Goal: Contribute content: Add original content to the website for others to see

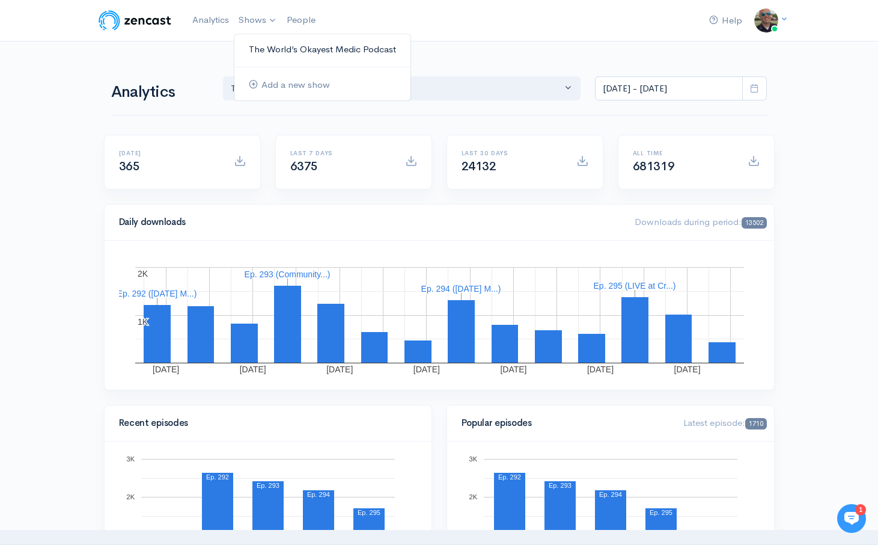
click at [256, 46] on link "The World’s Okayest Medic Podcast" at bounding box center [322, 49] width 176 height 21
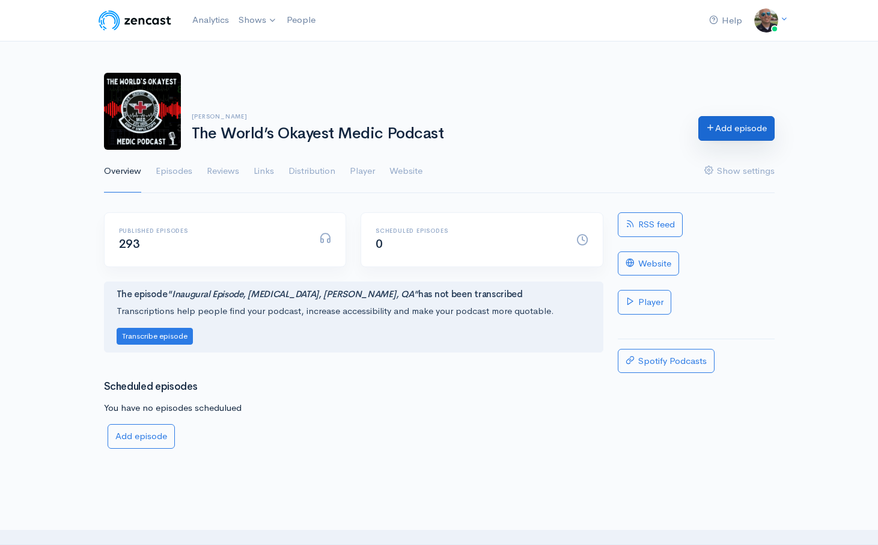
click at [715, 132] on link "Add episode" at bounding box center [737, 128] width 76 height 25
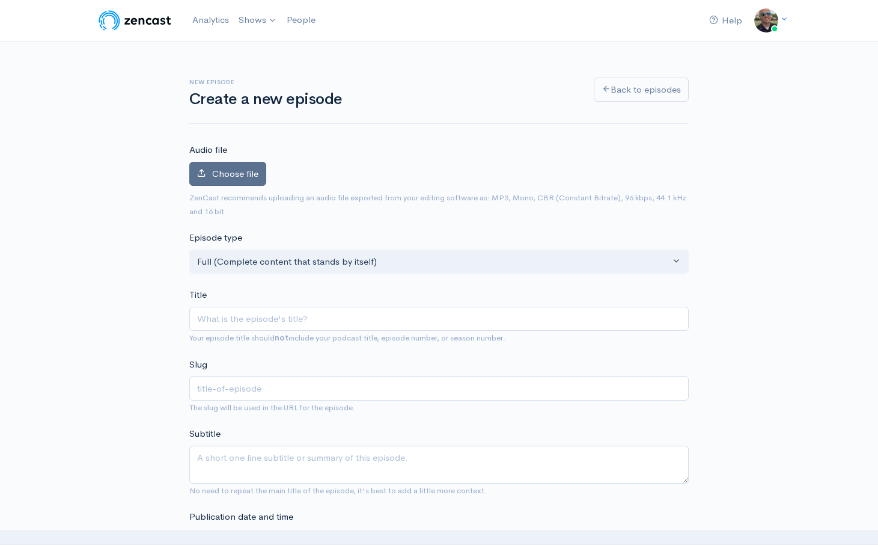
click at [223, 174] on span "Choose file" at bounding box center [235, 173] width 46 height 11
click at [0, 0] on input "Choose file" at bounding box center [0, 0] width 0 height 0
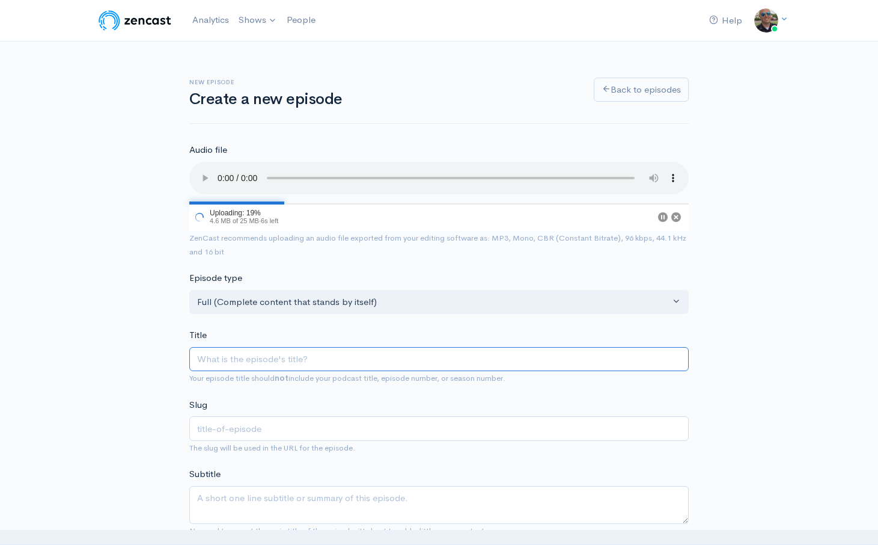
click at [388, 358] on input "Title" at bounding box center [439, 359] width 500 height 25
type input "D"
type input "d"
type input "De"
type input "de"
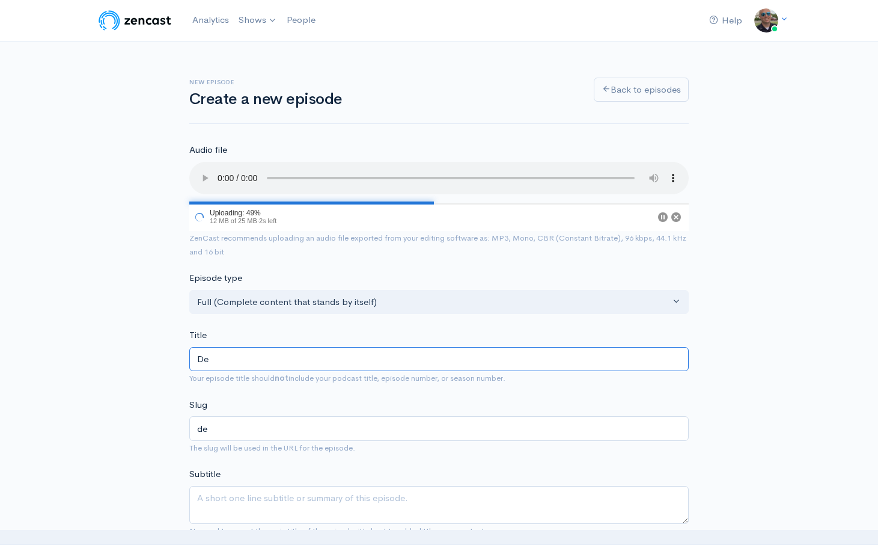
type input "Deb"
type input "deb"
type input "Debr"
type input "debr"
type input "Debrie"
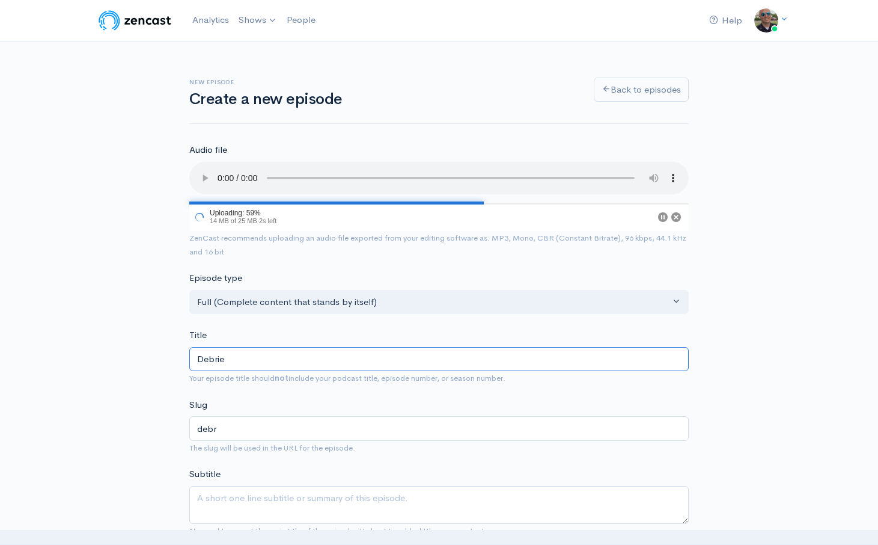
type input "debrie"
type input "Debrief"
type input "debrief"
type input "Debriefing"
type input "debriefing"
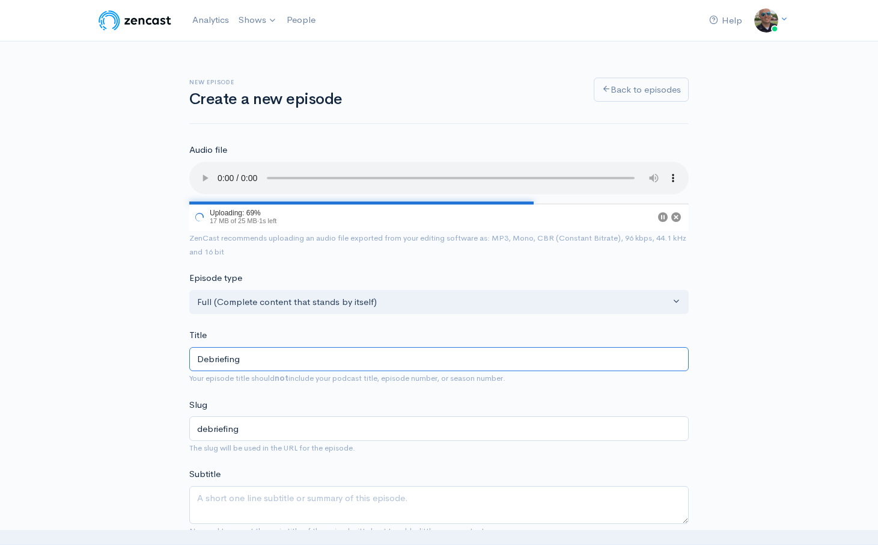
type input "Debriefing t"
type input "debriefing-t"
type input "Debriefing th"
type input "debriefing-th"
type input "Debriefing the"
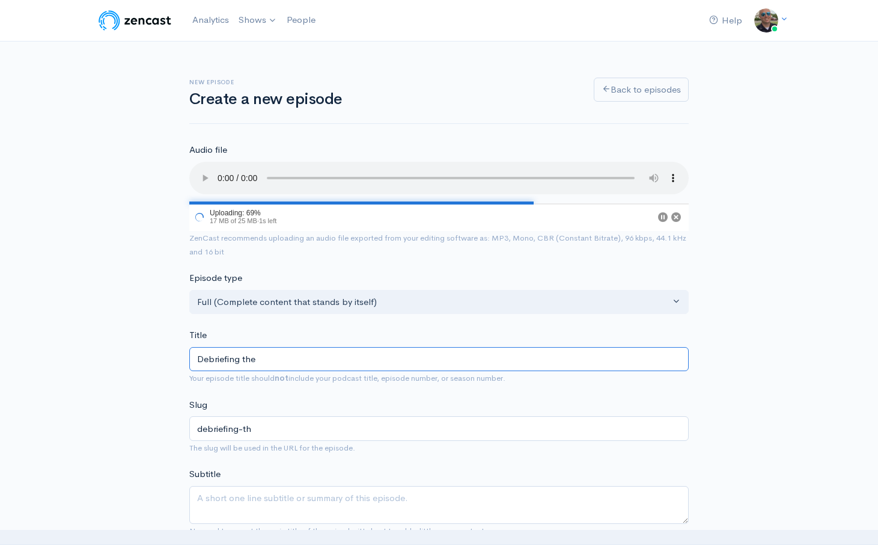
type input "debriefing-the"
type input "Debriefing the N"
type input "debriefing-the-n"
type input "Debriefing the New"
type input "debriefing-the-new"
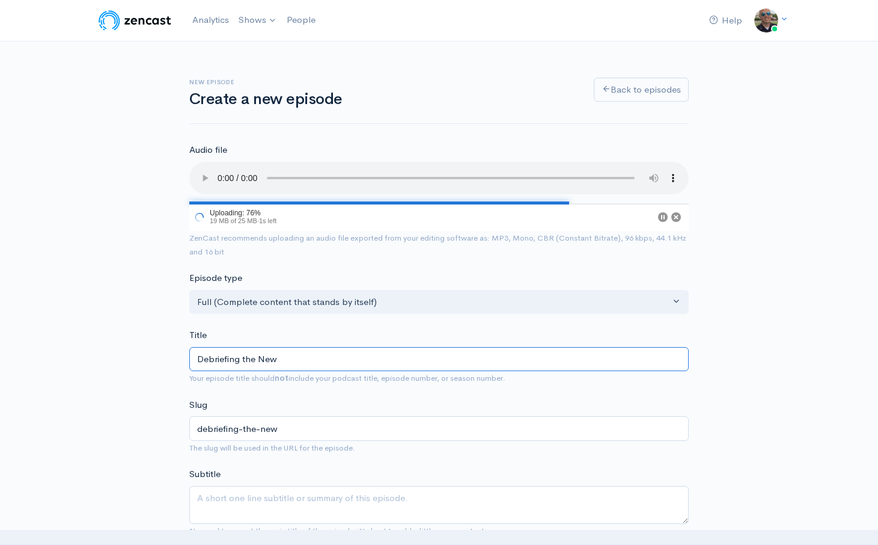
type input "Debriefing the New E"
type input "debriefing-the-new-e"
type input "Debriefing the New En"
type input "debriefing-the-new-en"
type input "Debriefing the New Eng"
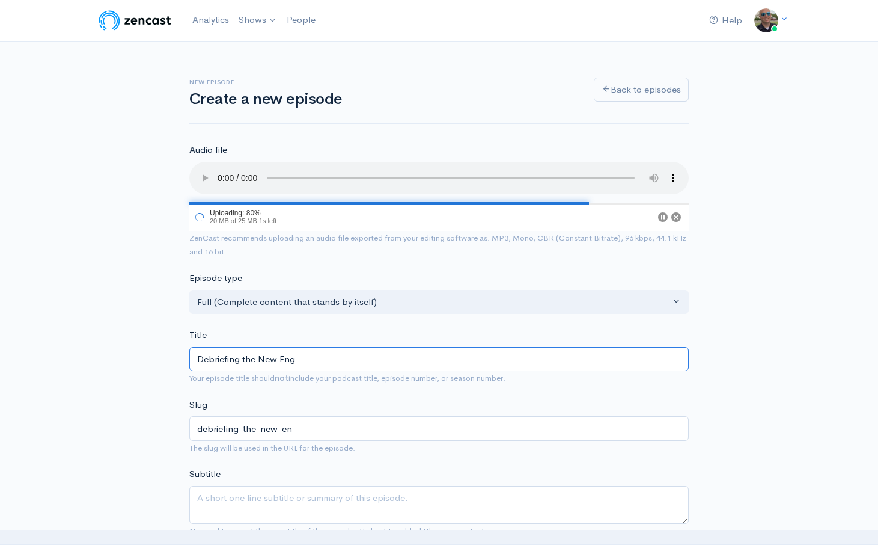
type input "debriefing-the-new-eng"
type input "Debriefing the New Engla"
type input "debriefing-the-new-engla"
type input "Debriefing the [GEOGRAPHIC_DATA]"
type input "debriefing-the-new-[GEOGRAPHIC_DATA]"
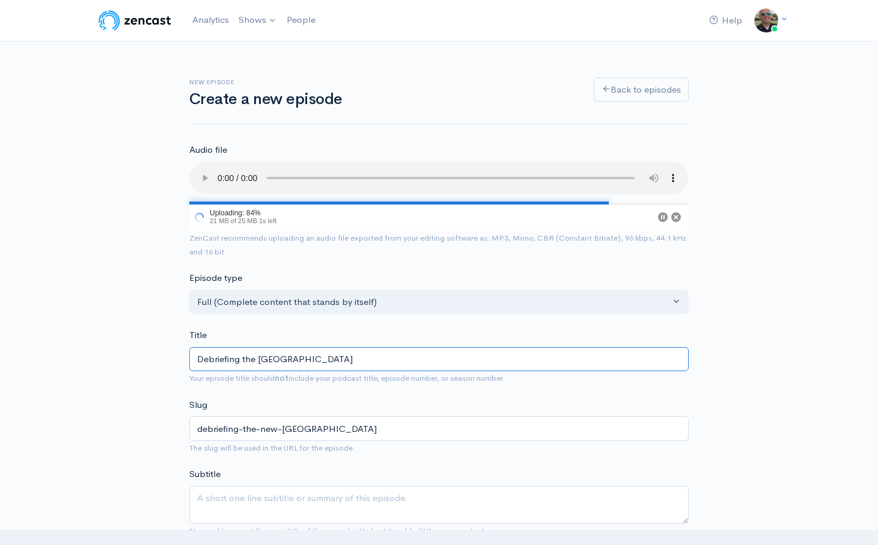
type input "Debriefing the [GEOGRAPHIC_DATA] W"
type input "debriefing-the-new-[GEOGRAPHIC_DATA]-w"
type input "Debriefing the [GEOGRAPHIC_DATA] Wh"
type input "debriefing-the-new-[GEOGRAPHIC_DATA]-wh"
type input "Debriefing the New England Who"
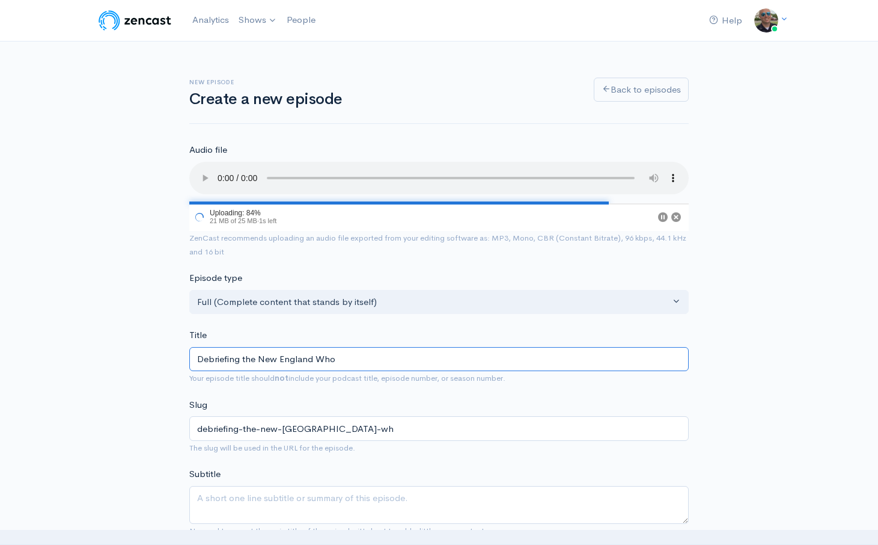
type input "debriefing-the-new-england-who"
type input "Debriefing the New England Whole"
type input "debriefing-the-new-[GEOGRAPHIC_DATA]-whole"
type input "Debriefing the New England Whole B"
type input "debriefing-the-new-[GEOGRAPHIC_DATA]-whole-b"
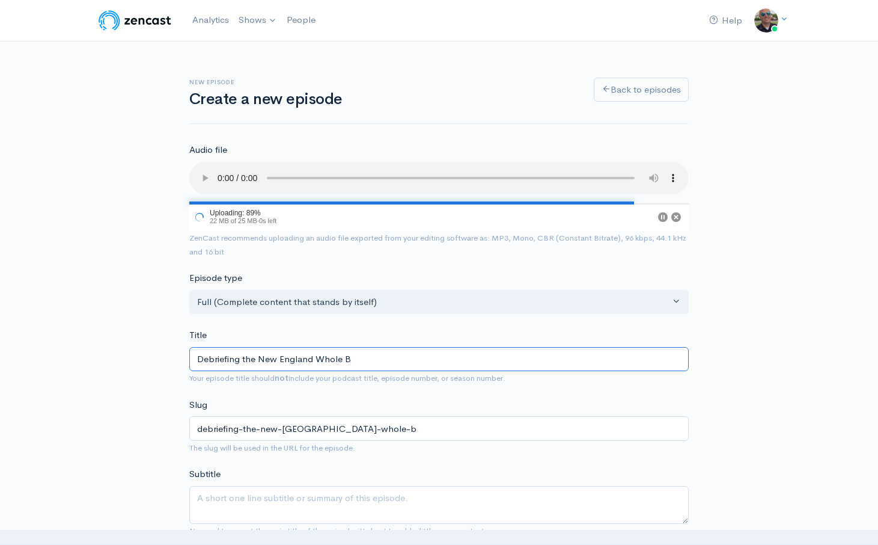
type input "Debriefing the New England Whole Bl"
type input "debriefing-the-new-[GEOGRAPHIC_DATA]-whole-bl"
type input "Debriefing the New England Whole Blo"
type input "debriefing-the-new-[GEOGRAPHIC_DATA]-whole-blo"
type input "Debriefing the New England [MEDICAL_DATA]"
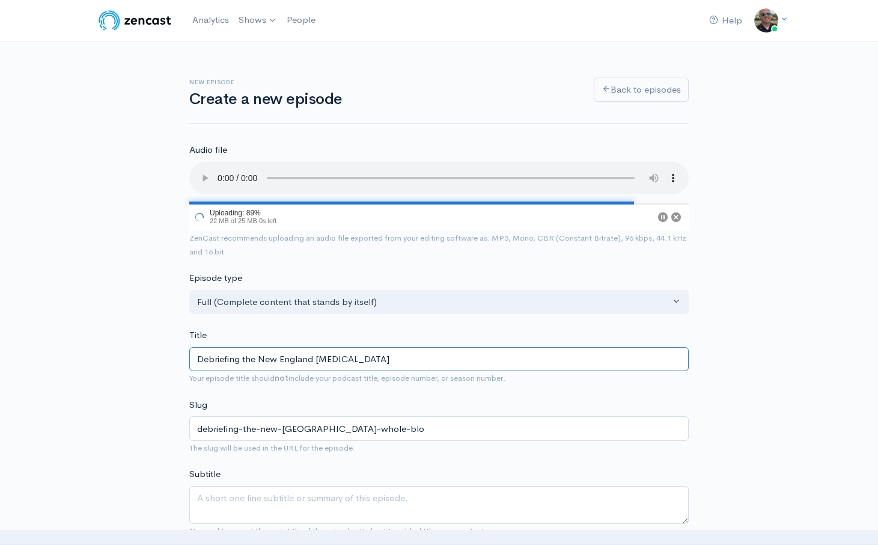
type input "debriefing-the-new-[GEOGRAPHIC_DATA]-[MEDICAL_DATA]"
type input "Debriefing the New England [MEDICAL_DATA] S"
type input "debriefing-the-new-[GEOGRAPHIC_DATA]-[MEDICAL_DATA]-s"
type input "Debriefing the New England [MEDICAL_DATA] Su"
type input "debriefing-the-new-[GEOGRAPHIC_DATA]-[MEDICAL_DATA]-su"
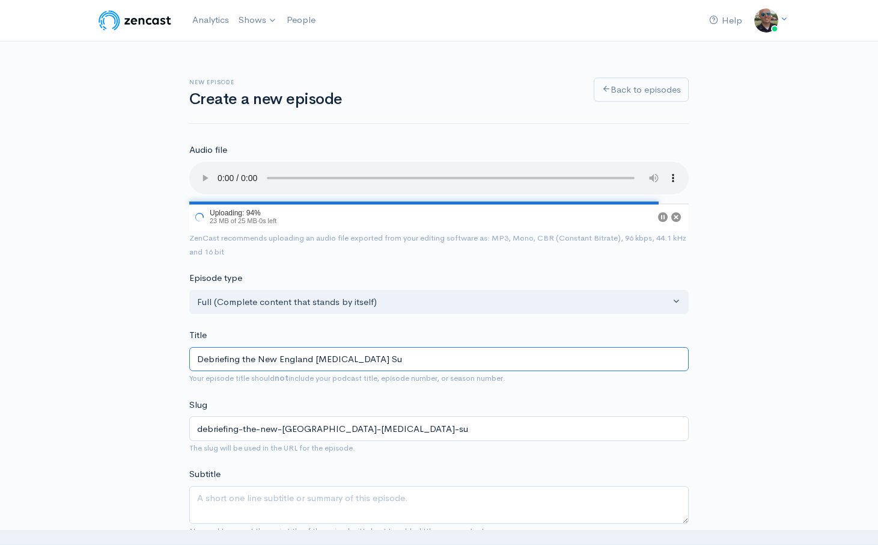
type input "Debriefing the New England [MEDICAL_DATA] Sum"
type input "debriefing-the-new-[GEOGRAPHIC_DATA]-[MEDICAL_DATA]-sum"
type input "Debriefing the New England [MEDICAL_DATA] Summi"
type input "debriefing-the-new-[GEOGRAPHIC_DATA]-[MEDICAL_DATA]-summi"
type input "Debriefing the New England [MEDICAL_DATA] Summit"
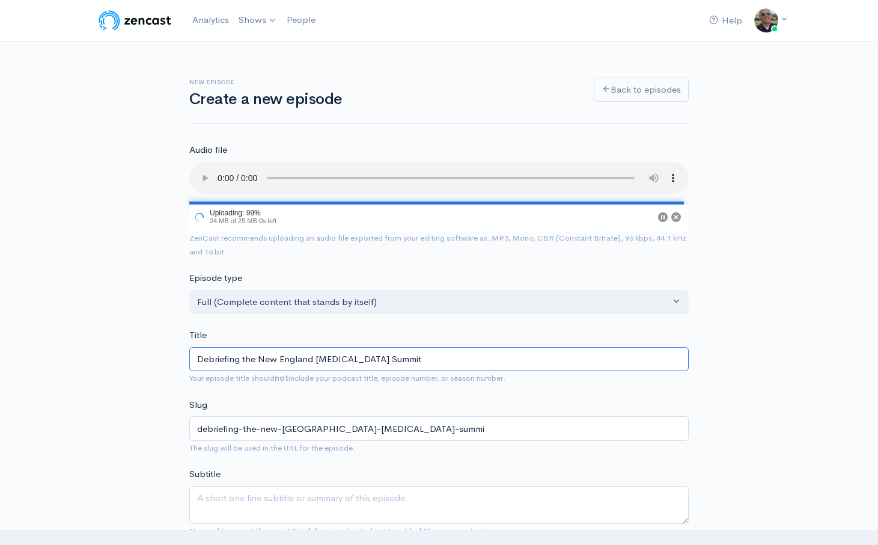
type input "debriefing-the-new-[GEOGRAPHIC_DATA]-[MEDICAL_DATA]-summit"
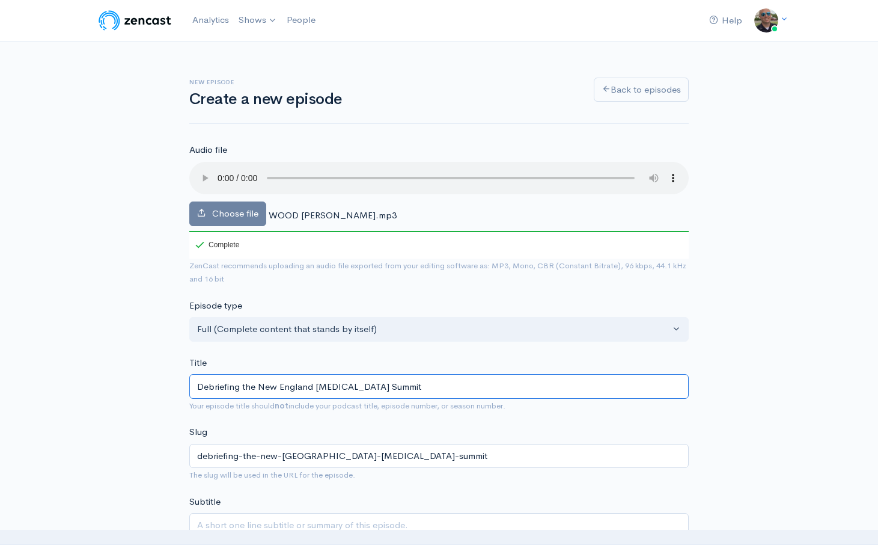
type input "Debriefing the New England [MEDICAL_DATA] Summit"
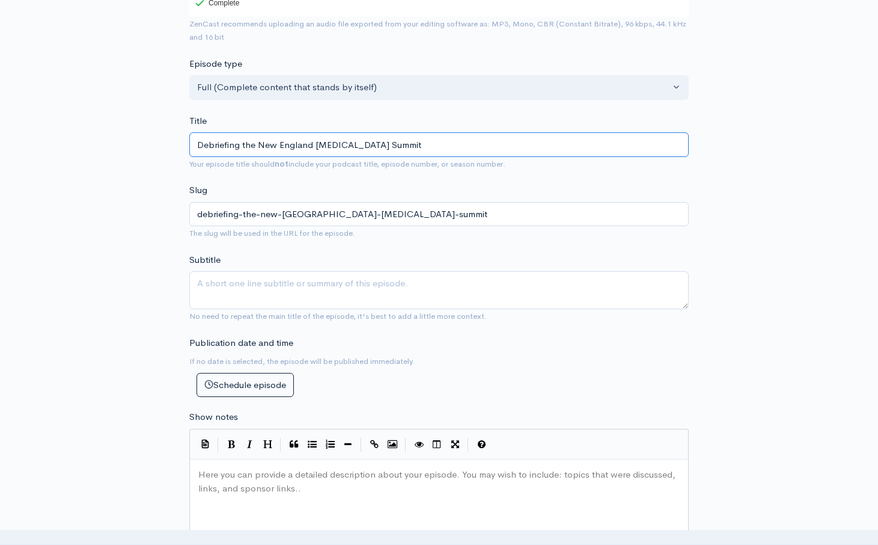
scroll to position [248, 0]
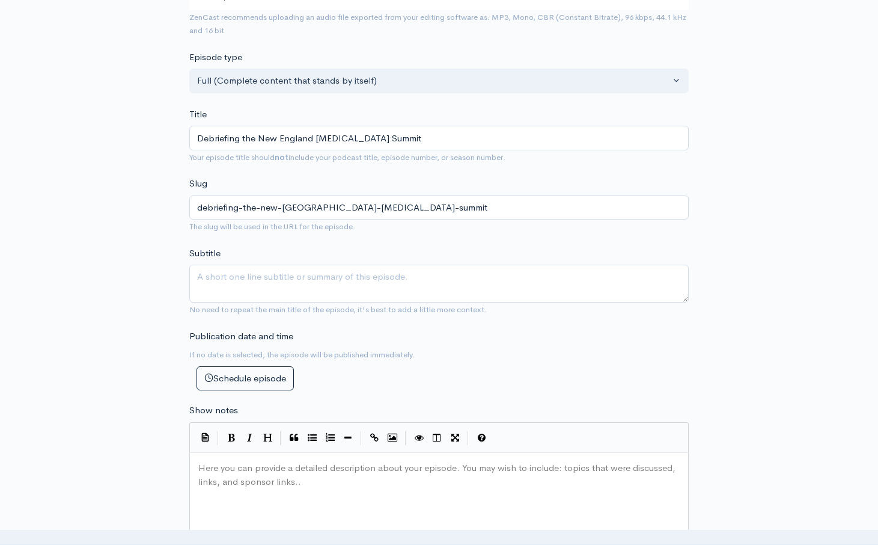
click at [263, 472] on pre "​" at bounding box center [439, 468] width 486 height 14
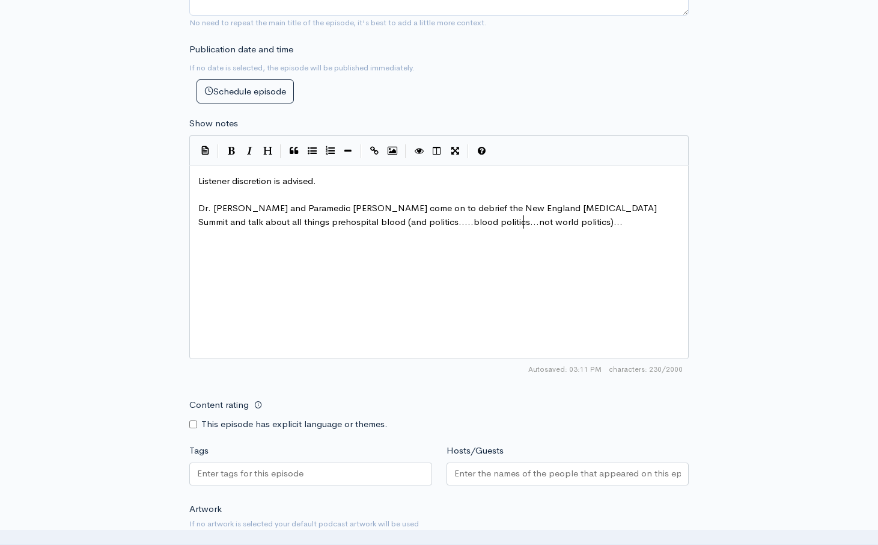
scroll to position [542, 0]
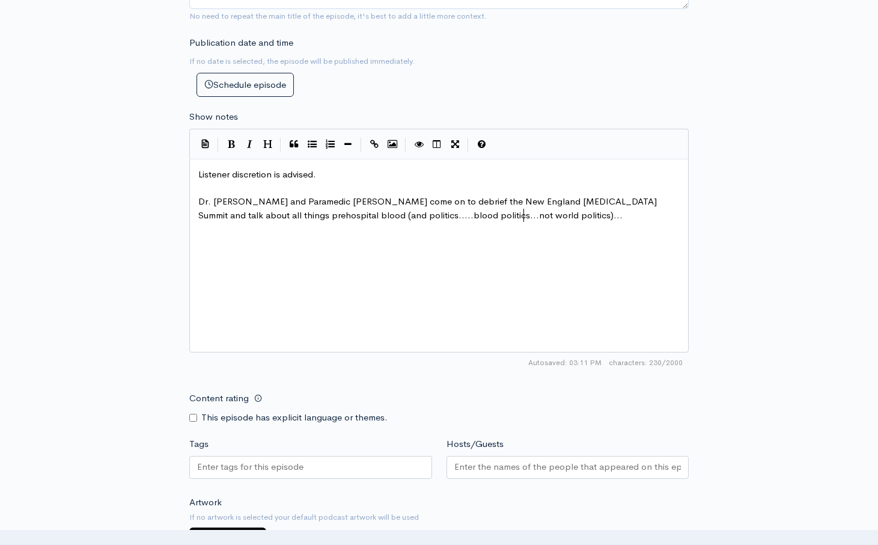
click at [192, 416] on input "Content rating" at bounding box center [193, 418] width 8 height 8
checkbox input "true"
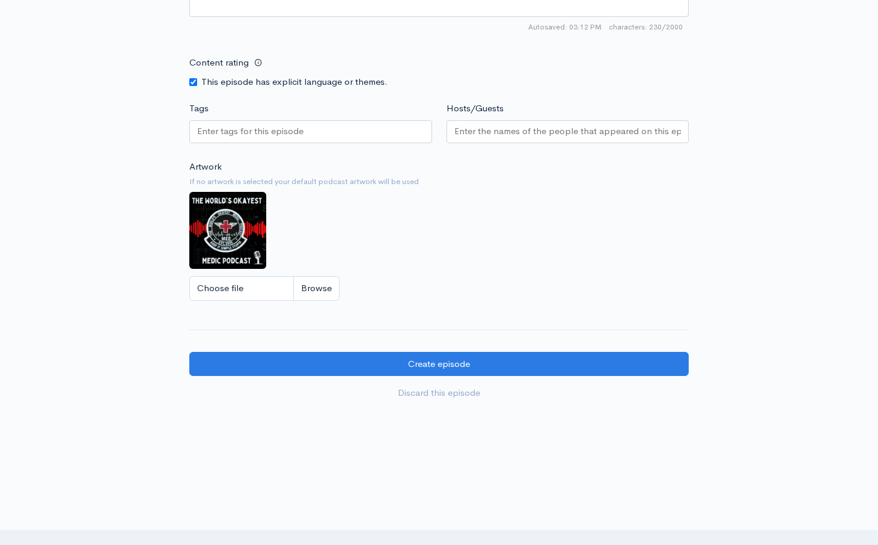
scroll to position [881, 0]
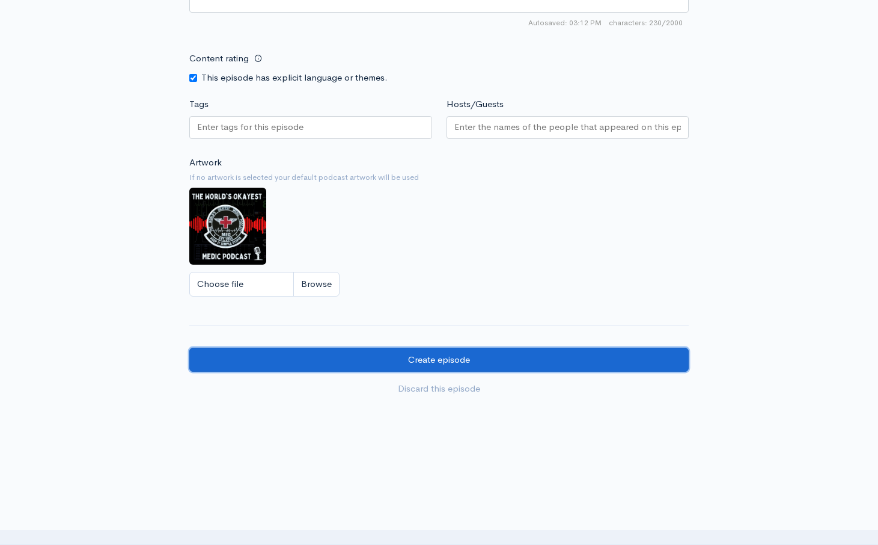
click at [431, 358] on input "Create episode" at bounding box center [439, 359] width 500 height 25
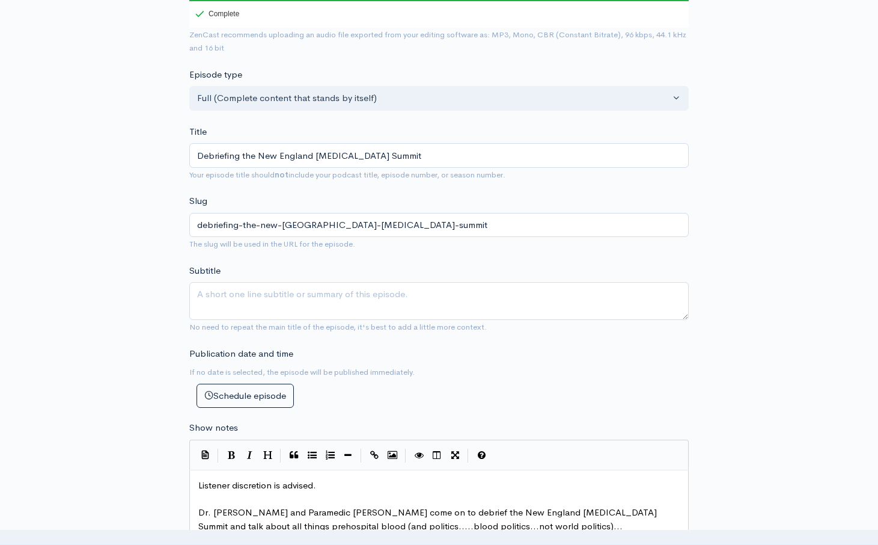
scroll to position [0, 0]
